Goal: Find specific page/section: Find specific page/section

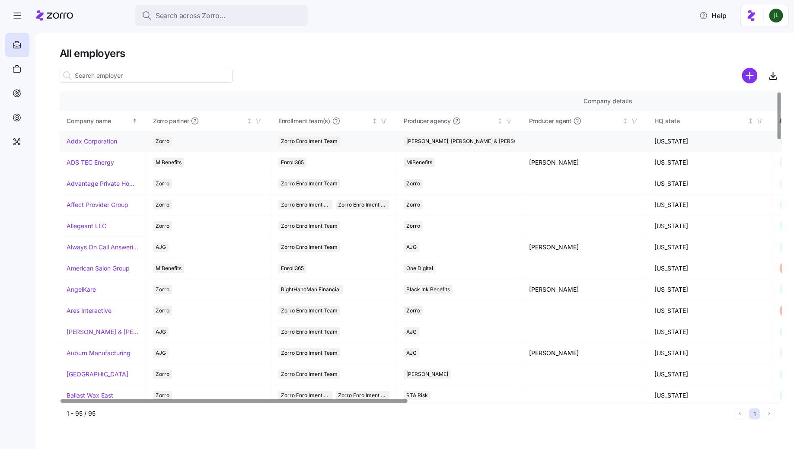
click at [86, 144] on link "Addx Corporation" at bounding box center [92, 141] width 51 height 9
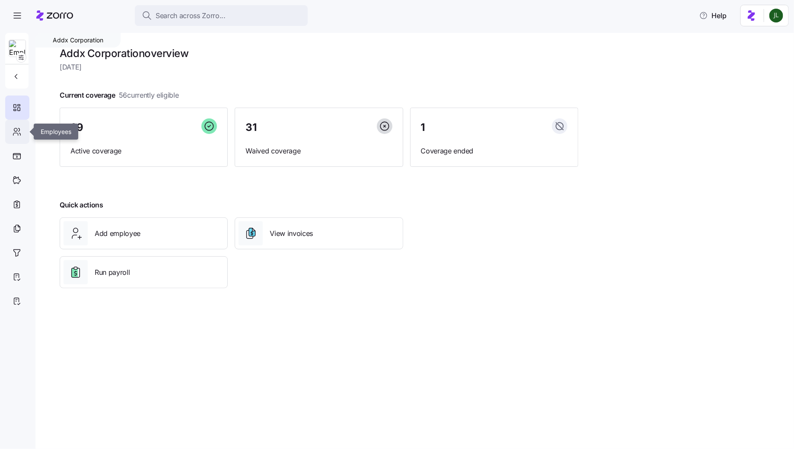
click at [20, 129] on icon at bounding box center [17, 132] width 10 height 10
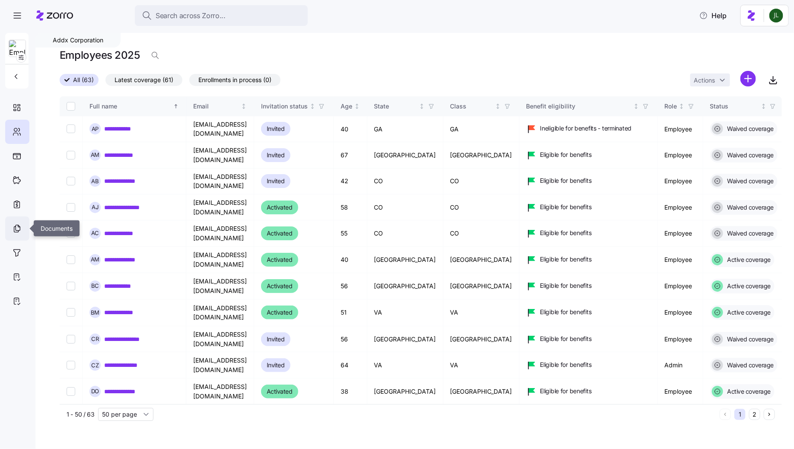
click at [19, 232] on icon at bounding box center [17, 229] width 10 height 10
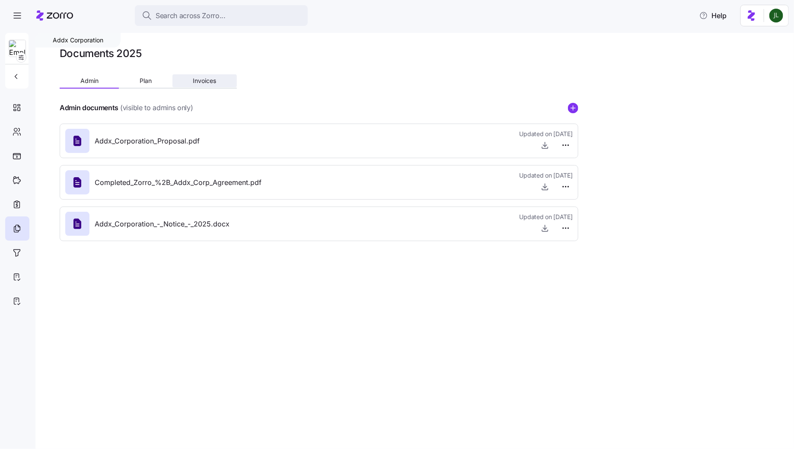
click at [203, 78] on span "Invoices" at bounding box center [204, 81] width 23 height 6
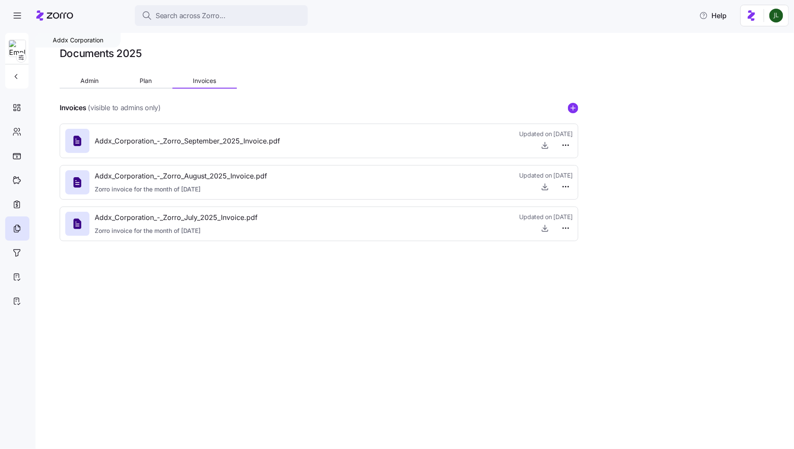
click at [44, 9] on div at bounding box center [54, 15] width 37 height 24
